Goal: Information Seeking & Learning: Check status

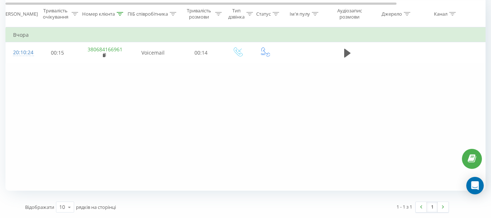
click at [117, 12] on icon at bounding box center [120, 14] width 7 height 4
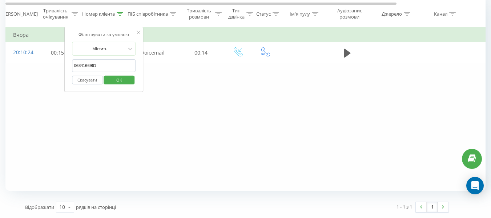
drag, startPoint x: 101, startPoint y: 67, endPoint x: 52, endPoint y: 66, distance: 49.8
click at [52, 66] on div "Фільтрувати за умовою Дорівнює Скасувати OK Фільтрувати за умовою Містить 06841…" at bounding box center [245, 109] width 480 height 164
paste input "95) 594-44-3"
click at [83, 65] on input "095) 594-44-31" at bounding box center [104, 65] width 64 height 13
click at [89, 66] on input "095594-44-31" at bounding box center [104, 65] width 64 height 13
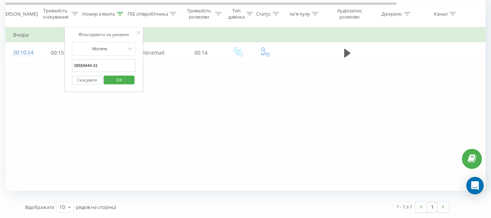
click at [93, 67] on input "09559444-31" at bounding box center [104, 65] width 64 height 13
type input "0955944431"
click at [107, 79] on button "OK" at bounding box center [119, 79] width 31 height 9
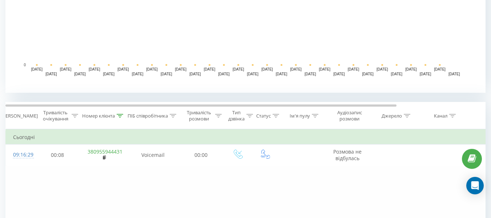
scroll to position [314, 0]
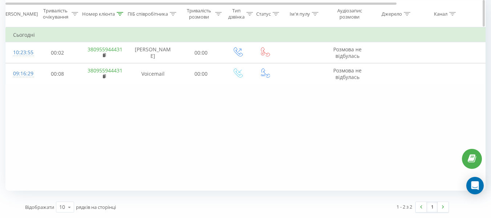
click at [119, 14] on icon at bounding box center [120, 14] width 7 height 4
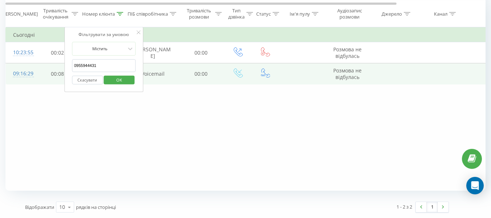
drag, startPoint x: 104, startPoint y: 66, endPoint x: 47, endPoint y: 67, distance: 57.8
click at [47, 67] on table "Фільтрувати за умовою Дорівнює Скасувати OK Фільтрувати за умовою Містить 09559…" at bounding box center [300, 56] width 590 height 58
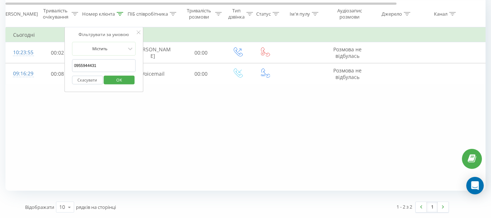
paste input "9) 361-34-4"
click at [84, 65] on input "099) [PHONE_NUMBER]" at bounding box center [104, 65] width 64 height 13
click at [89, 66] on input "099361-34-41" at bounding box center [104, 65] width 64 height 13
click at [93, 65] on input "09936134-41" at bounding box center [104, 65] width 64 height 13
click at [109, 76] on span "OK" at bounding box center [119, 79] width 20 height 11
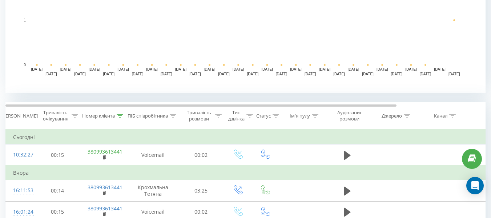
scroll to position [314, 0]
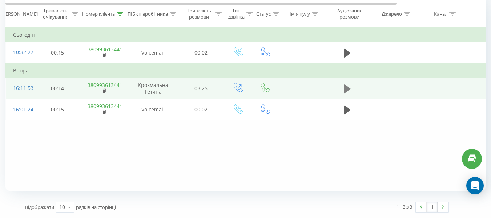
click at [347, 90] on icon at bounding box center [347, 88] width 7 height 9
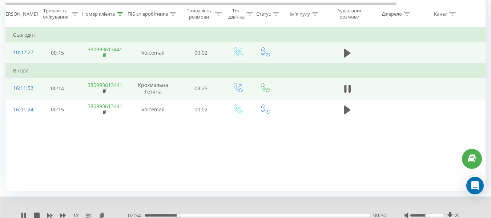
click at [104, 53] on icon at bounding box center [104, 54] width 3 height 3
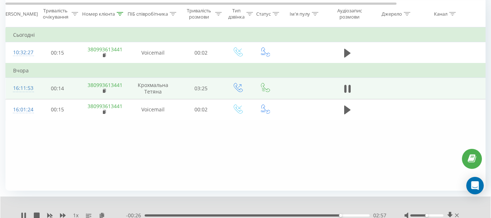
click at [350, 215] on div "02:57" at bounding box center [257, 215] width 225 height 2
click at [358, 215] on div "03:10" at bounding box center [257, 215] width 225 height 2
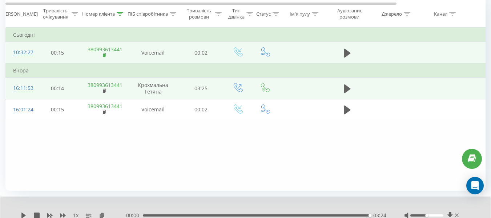
click at [104, 53] on icon at bounding box center [105, 55] width 4 height 5
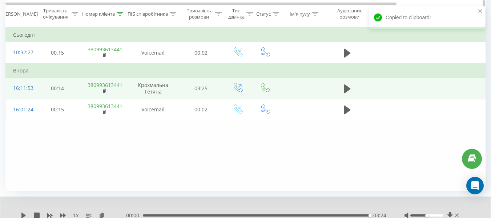
click at [121, 13] on icon at bounding box center [120, 14] width 7 height 4
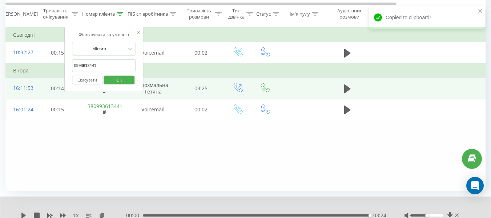
drag, startPoint x: 108, startPoint y: 68, endPoint x: 63, endPoint y: 75, distance: 45.2
click at [50, 75] on table "Фільтрувати за умовою Дорівнює Скасувати OK Фільтрувати за умовою Містить 09936…" at bounding box center [300, 73] width 590 height 93
paste input ") 194-67-1"
click at [84, 65] on input "099) [PHONE_NUMBER]" at bounding box center [104, 65] width 64 height 13
click at [89, 64] on input "099194-67-11" at bounding box center [104, 65] width 64 height 13
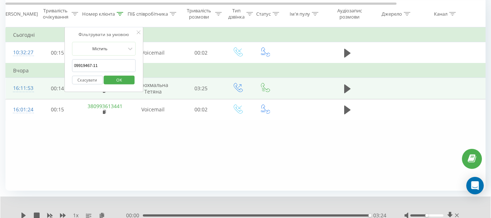
click at [94, 65] on input "09919467-11" at bounding box center [104, 65] width 64 height 13
click at [106, 75] on button "OK" at bounding box center [119, 79] width 31 height 9
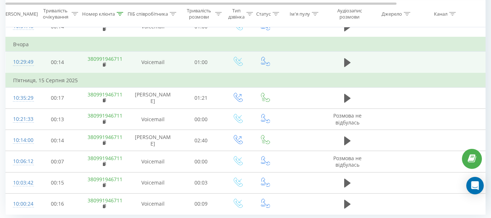
scroll to position [350, 0]
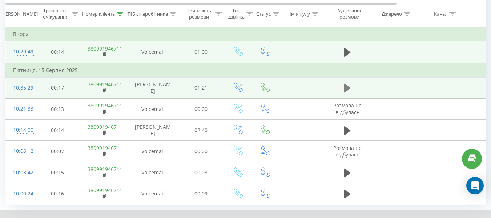
click at [348, 88] on icon at bounding box center [347, 88] width 7 height 9
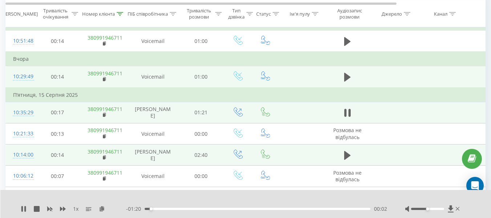
scroll to position [314, 0]
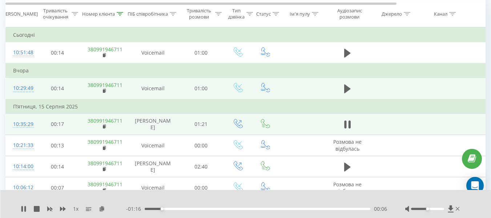
click at [437, 208] on div at bounding box center [427, 209] width 33 height 2
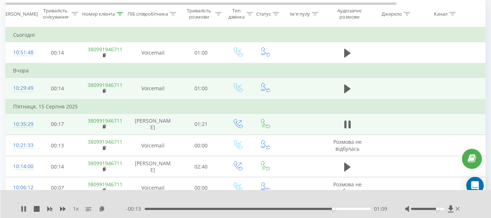
click at [279, 209] on div "01:09" at bounding box center [258, 209] width 226 height 2
click at [119, 12] on icon at bounding box center [120, 14] width 7 height 4
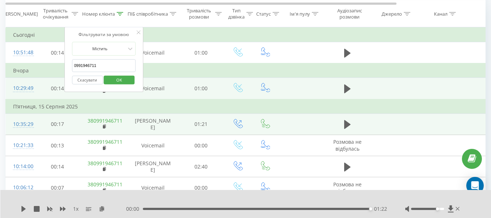
drag, startPoint x: 106, startPoint y: 67, endPoint x: 63, endPoint y: 72, distance: 43.6
click at [63, 72] on table "Фільтрувати за умовою Дорівнює Скасувати OK Фільтрувати за умовою Містить 09919…" at bounding box center [300, 134] width 590 height 214
paste input "54063187"
click at [111, 80] on span "OK" at bounding box center [119, 79] width 20 height 11
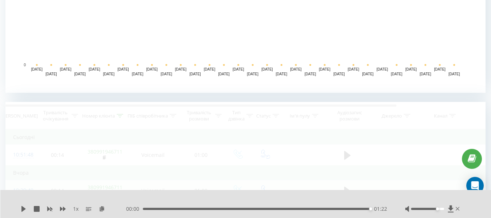
scroll to position [314, 0]
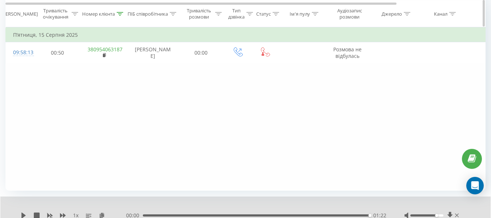
click at [124, 10] on th "Номер клієнта" at bounding box center [103, 13] width 47 height 27
click at [120, 14] on icon at bounding box center [120, 14] width 7 height 4
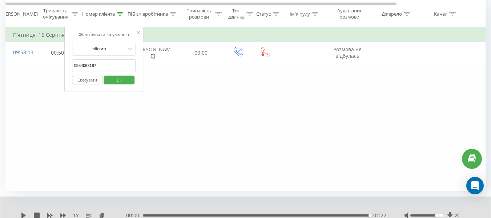
drag, startPoint x: 99, startPoint y: 65, endPoint x: 76, endPoint y: 70, distance: 24.1
click at [60, 65] on div "Фільтрувати за умовою Дорівнює Скасувати OK Фільтрувати за умовою Містить 09540…" at bounding box center [245, 109] width 480 height 164
paste input ") [PHONE_NUMBER]"
click at [84, 65] on input "095) [PHONE_NUMBER]" at bounding box center [104, 65] width 64 height 13
click at [89, 66] on input "095579-71-38" at bounding box center [104, 65] width 64 height 13
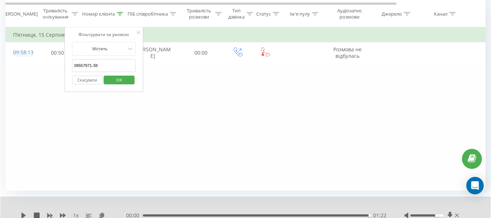
click at [94, 65] on input "09557971-38" at bounding box center [104, 65] width 64 height 13
click at [111, 80] on span "OK" at bounding box center [119, 79] width 20 height 11
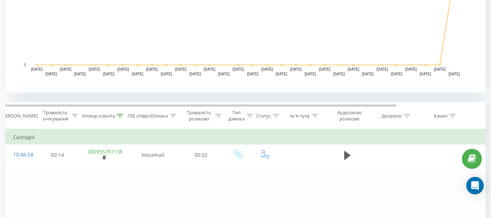
scroll to position [314, 0]
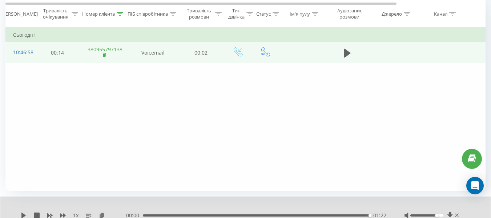
click at [104, 55] on rect at bounding box center [104, 55] width 2 height 3
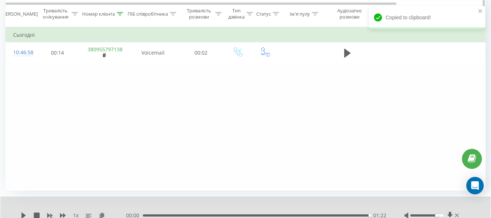
click at [120, 13] on icon at bounding box center [120, 14] width 7 height 4
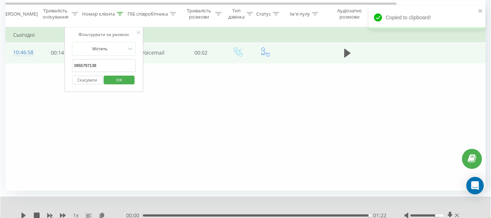
drag, startPoint x: 114, startPoint y: 64, endPoint x: 53, endPoint y: 63, distance: 61.1
click at [53, 63] on table "Фільтрувати за умовою Дорівнює Скасувати OK Фільтрувати за умовою Містить 09557…" at bounding box center [300, 45] width 590 height 36
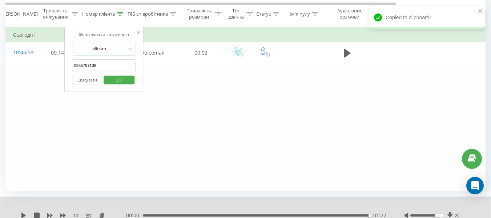
paste input "38"
drag, startPoint x: 105, startPoint y: 65, endPoint x: 46, endPoint y: 65, distance: 58.5
click at [46, 65] on div "Фільтрувати за умовою Дорівнює Скасувати OK Фільтрувати за умовою Містить 38095…" at bounding box center [245, 109] width 480 height 164
paste input "093) [PHONE_NUMBER]"
click at [83, 64] on input "093) [PHONE_NUMBER]" at bounding box center [104, 65] width 64 height 13
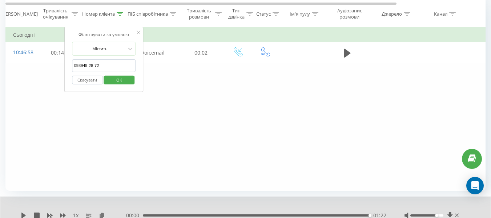
click at [89, 67] on input "093949-28-72" at bounding box center [104, 65] width 64 height 13
click at [93, 65] on input "09394928-72" at bounding box center [104, 65] width 64 height 13
click at [113, 80] on span "OK" at bounding box center [119, 79] width 20 height 11
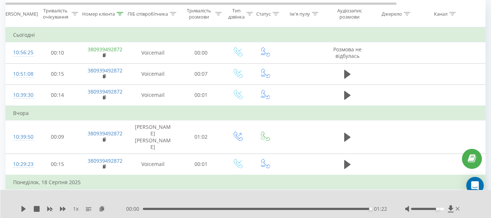
scroll to position [314, 0]
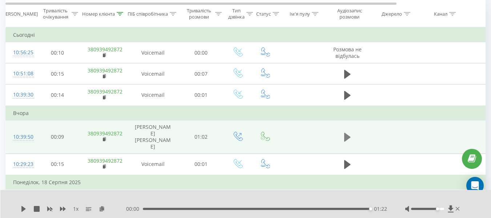
click at [345, 133] on icon at bounding box center [347, 137] width 7 height 9
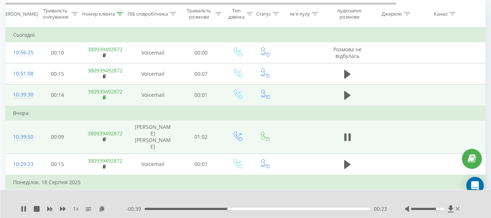
click at [105, 97] on icon at bounding box center [104, 96] width 3 height 3
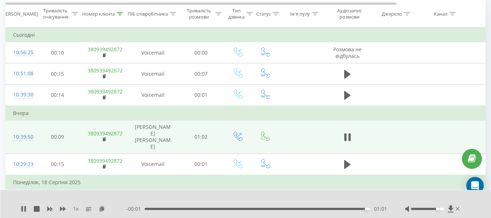
click at [277, 206] on div "- 00:01 01:01 01:01" at bounding box center [256, 208] width 261 height 7
click at [309, 208] on div "00:45" at bounding box center [258, 209] width 226 height 2
click at [120, 12] on icon at bounding box center [120, 14] width 7 height 4
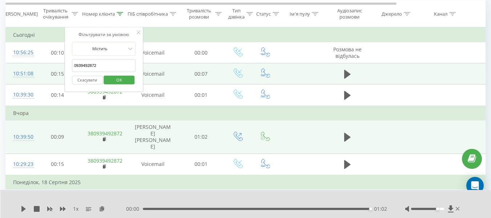
drag, startPoint x: 100, startPoint y: 67, endPoint x: 55, endPoint y: 69, distance: 44.8
click at [56, 69] on table "Фільтрувати за умовою Дорівнює Скасувати OK Фільтрувати за умовою Містить 09394…" at bounding box center [300, 161] width 590 height 268
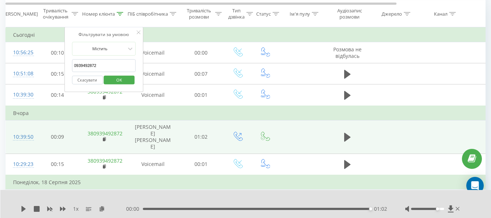
paste input "6) 625-26-1"
click at [83, 64] on input "096) [PHONE_NUMBER]" at bounding box center [104, 65] width 64 height 13
click at [88, 66] on input "096625-26-12" at bounding box center [104, 65] width 64 height 13
click at [93, 67] on input "09662526-12" at bounding box center [104, 65] width 64 height 13
click at [114, 81] on span "OK" at bounding box center [119, 79] width 20 height 11
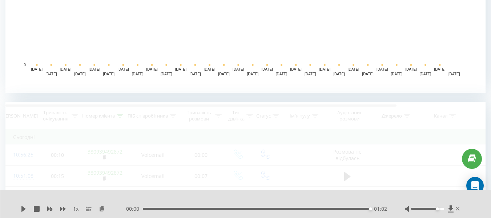
scroll to position [314, 0]
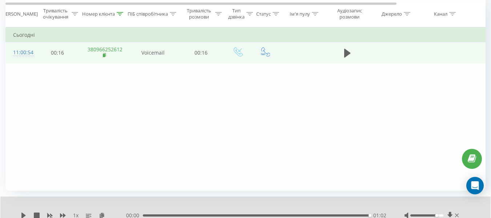
click at [103, 55] on rect at bounding box center [104, 55] width 2 height 3
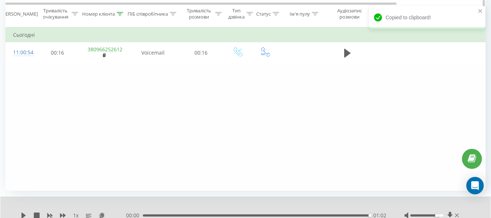
click at [121, 12] on icon at bounding box center [120, 14] width 7 height 4
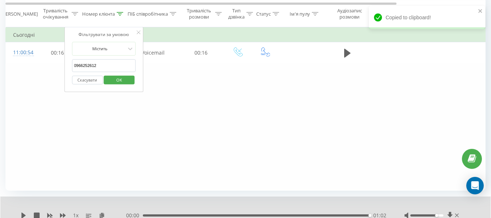
drag, startPoint x: 100, startPoint y: 68, endPoint x: 43, endPoint y: 67, distance: 57.1
click at [43, 67] on div "Фільтрувати за умовою Дорівнює Скасувати OK Фільтрувати за умовою Містить 09662…" at bounding box center [245, 109] width 480 height 164
paste input "5) [PHONE_NUMBER]"
click at [83, 65] on input "095) [PHONE_NUMBER]" at bounding box center [104, 65] width 64 height 13
click at [89, 66] on input "095579-71-38" at bounding box center [104, 65] width 64 height 13
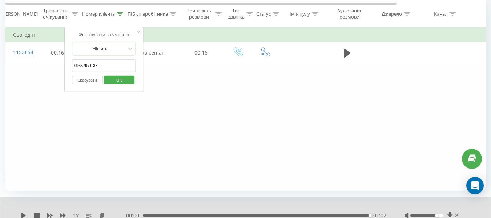
click at [94, 66] on input "09557971-38" at bounding box center [104, 65] width 64 height 13
type input "0955797138"
click at [108, 78] on button "OK" at bounding box center [119, 79] width 31 height 9
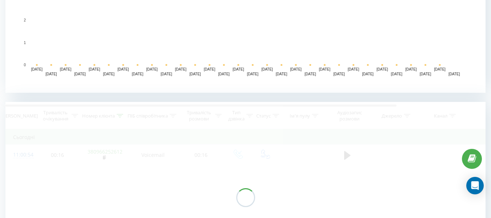
scroll to position [314, 0]
